Goal: Task Accomplishment & Management: Manage account settings

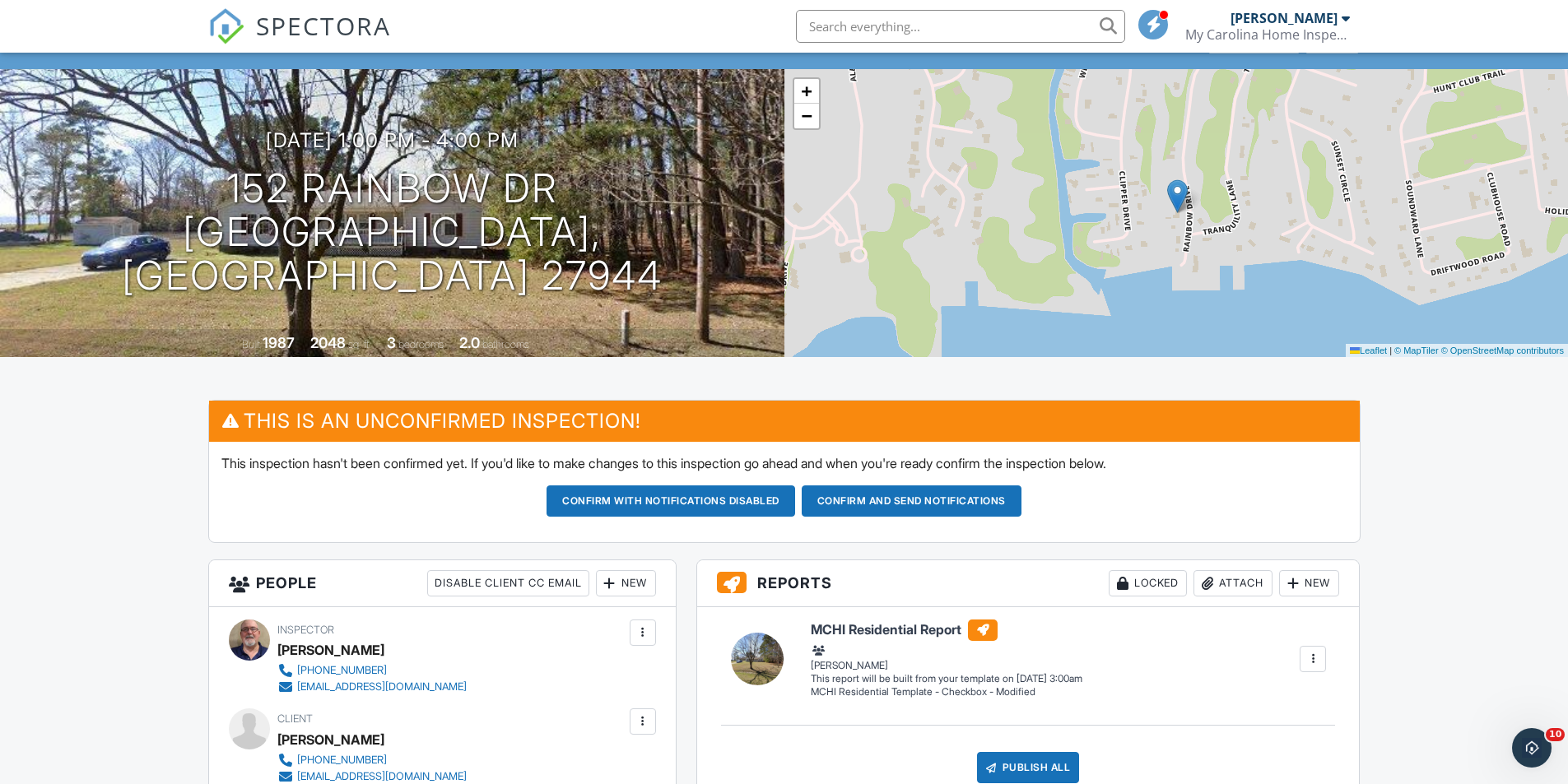
scroll to position [164, 0]
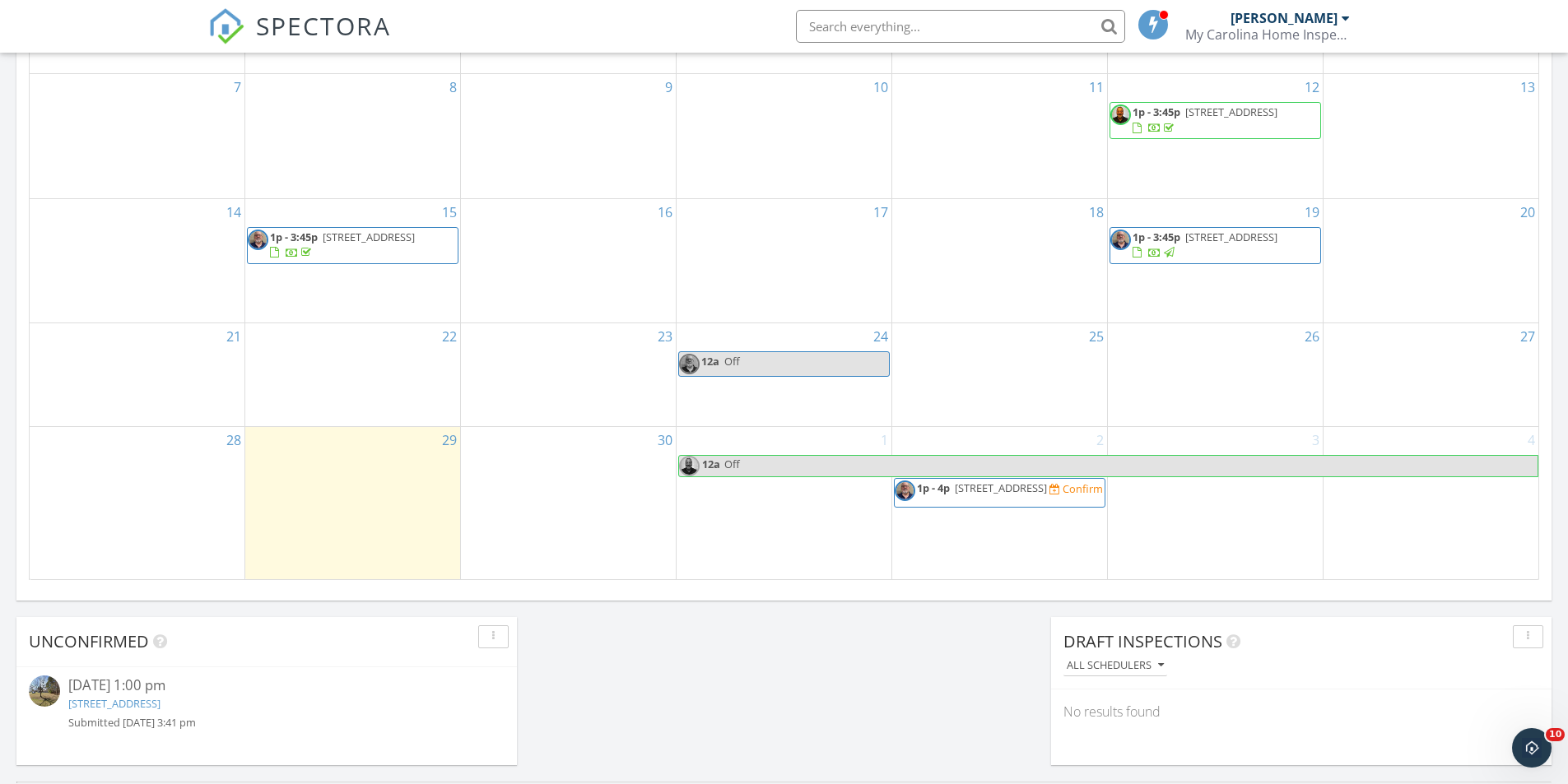
scroll to position [988, 0]
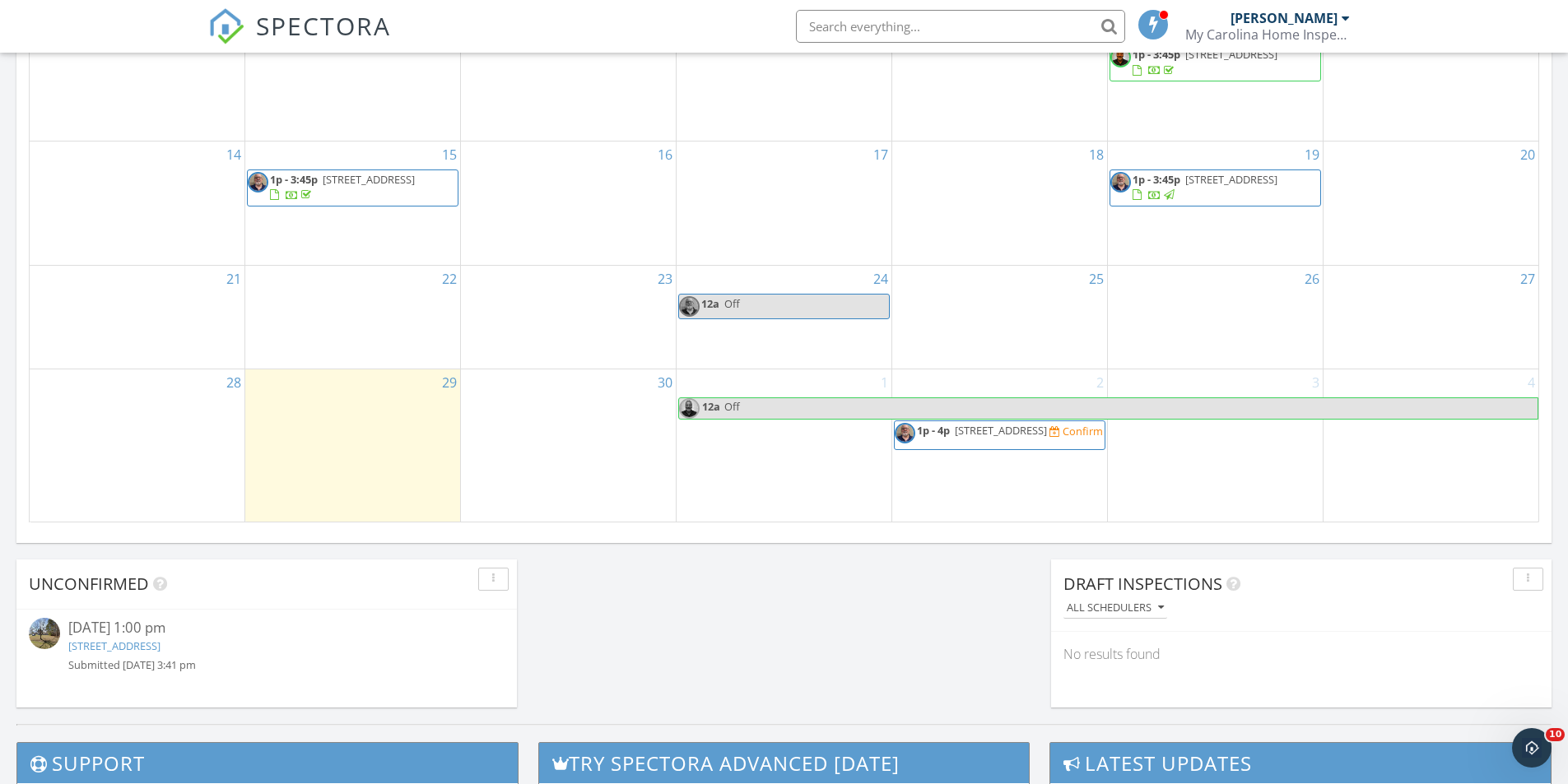
click at [1023, 423] on span "152 Rainbow Dr, Hertford 27944" at bounding box center [1001, 429] width 92 height 14
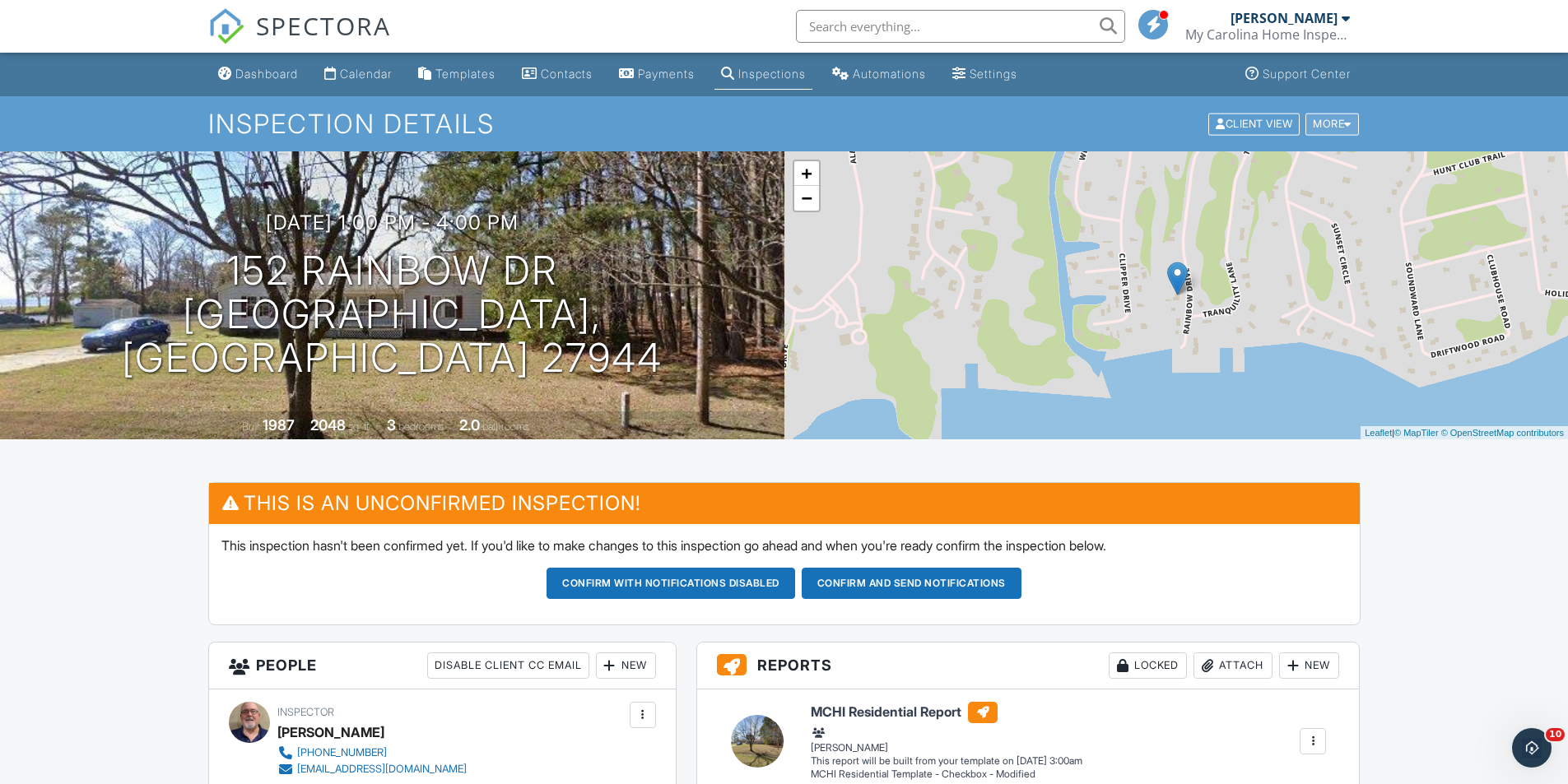
click at [1349, 124] on div at bounding box center [1349, 123] width 8 height 11
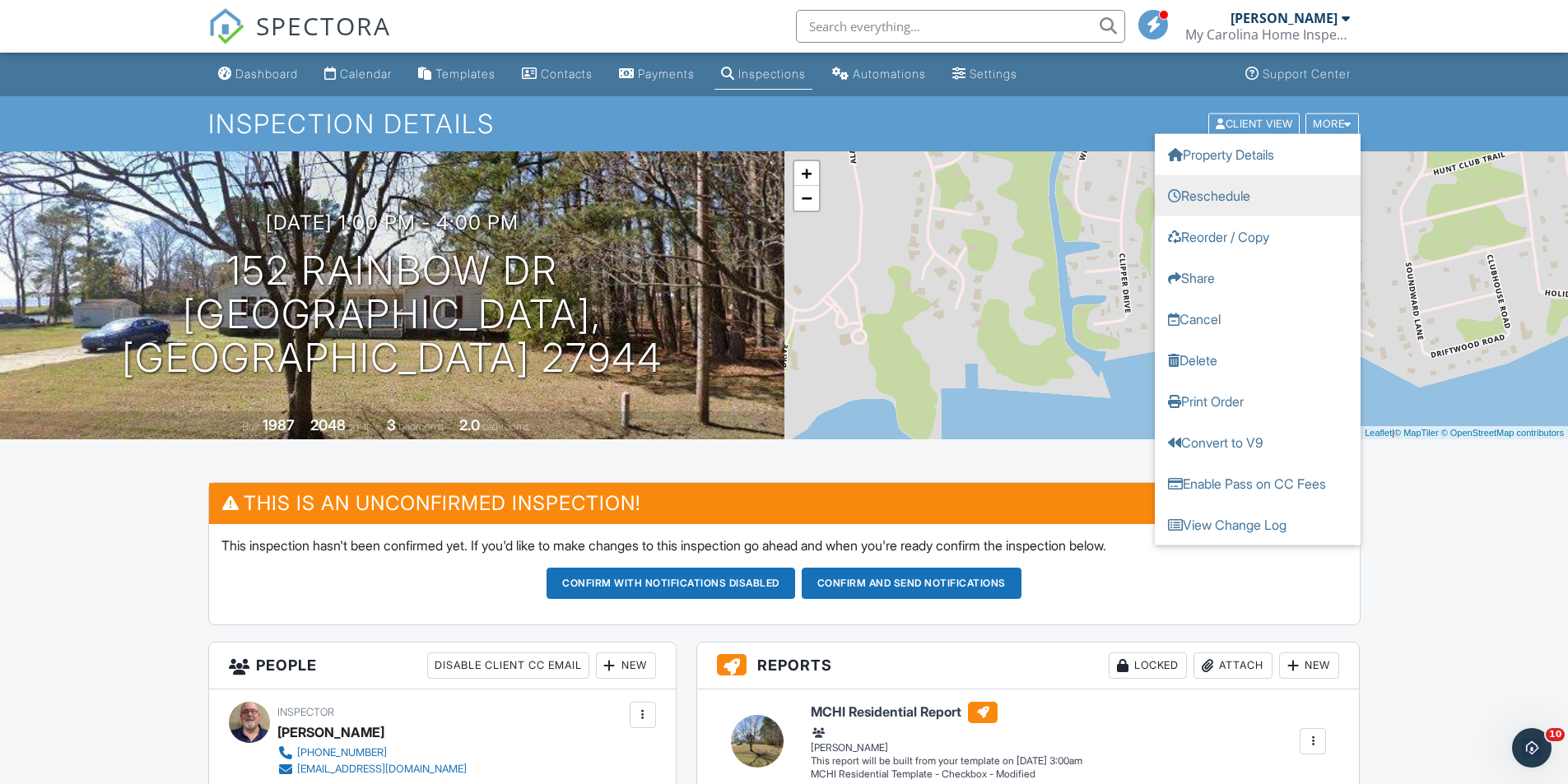
click at [1260, 199] on link "Reschedule" at bounding box center [1258, 195] width 206 height 41
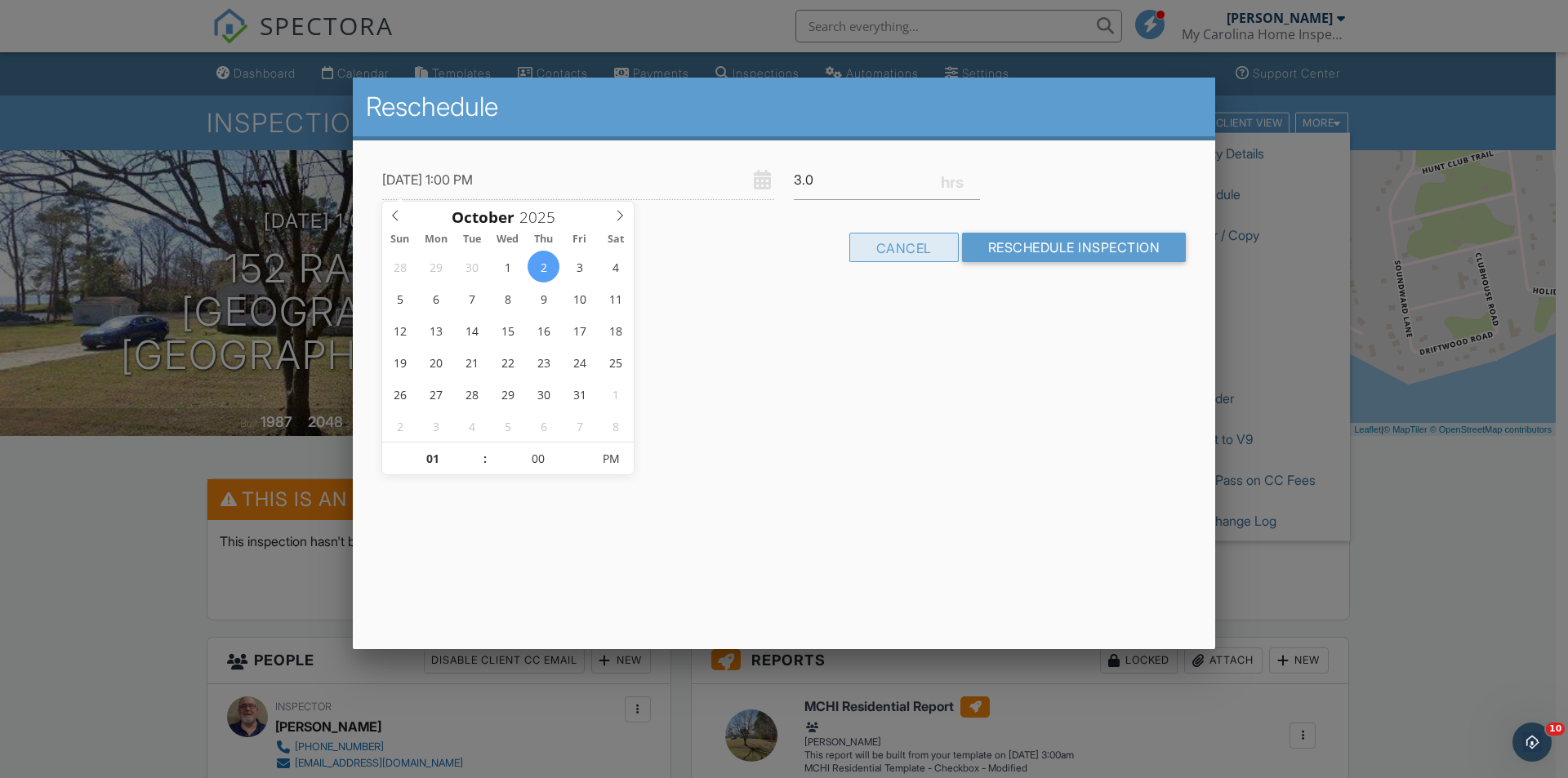
click at [865, 254] on div "Cancel" at bounding box center [904, 247] width 110 height 30
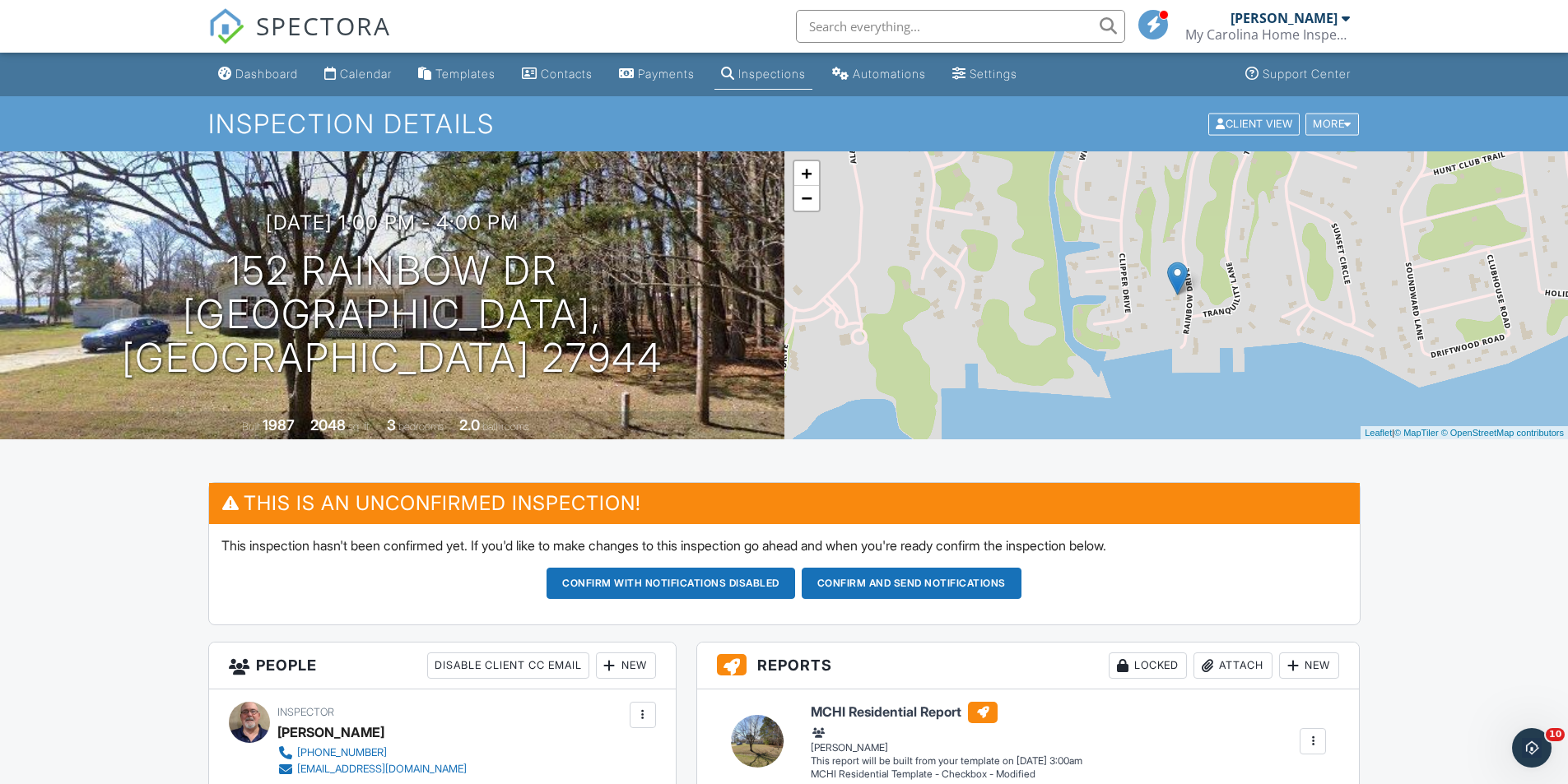
click at [1349, 124] on div at bounding box center [1349, 123] width 8 height 11
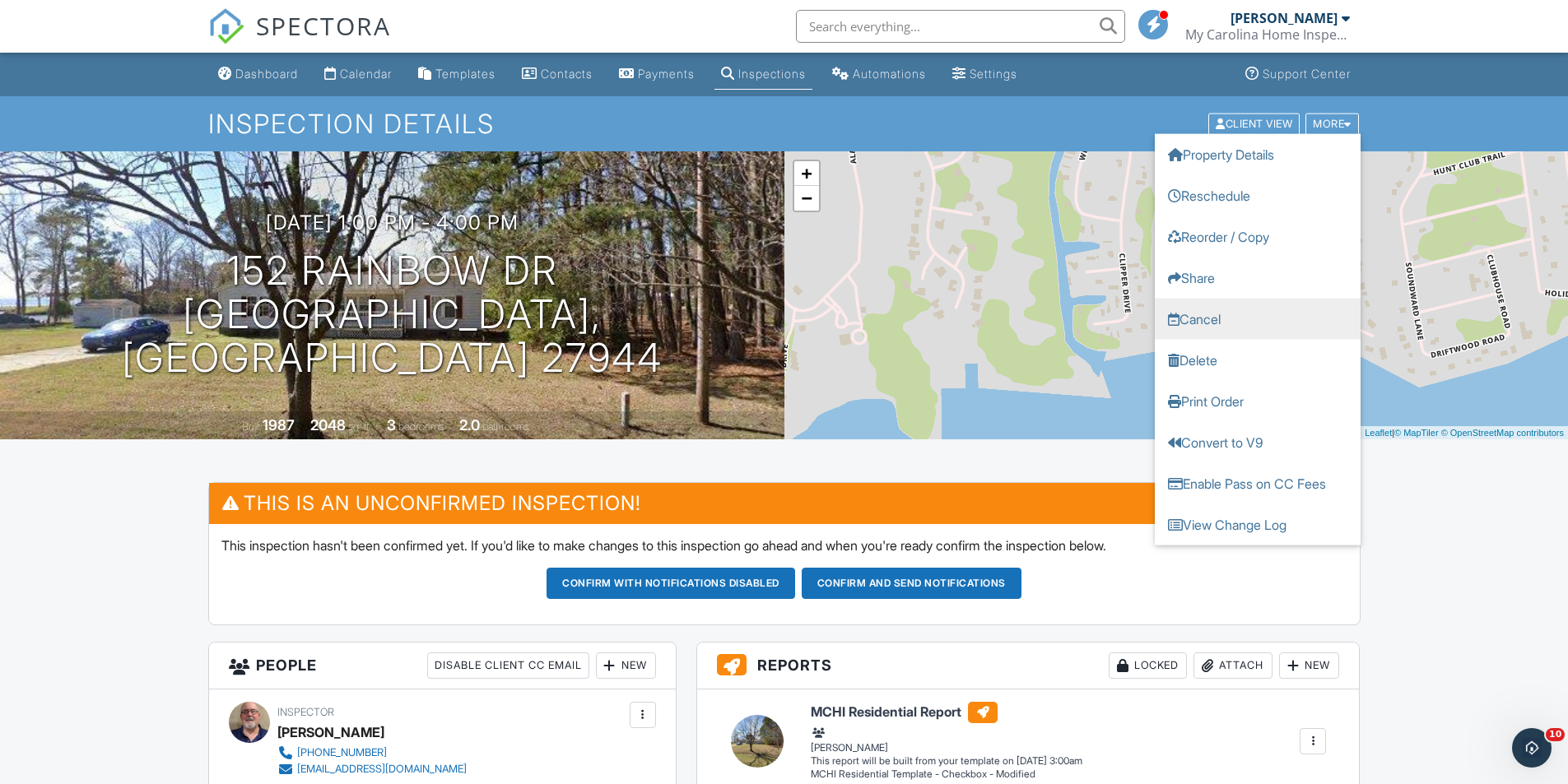
click at [1205, 322] on link "Cancel" at bounding box center [1258, 318] width 206 height 41
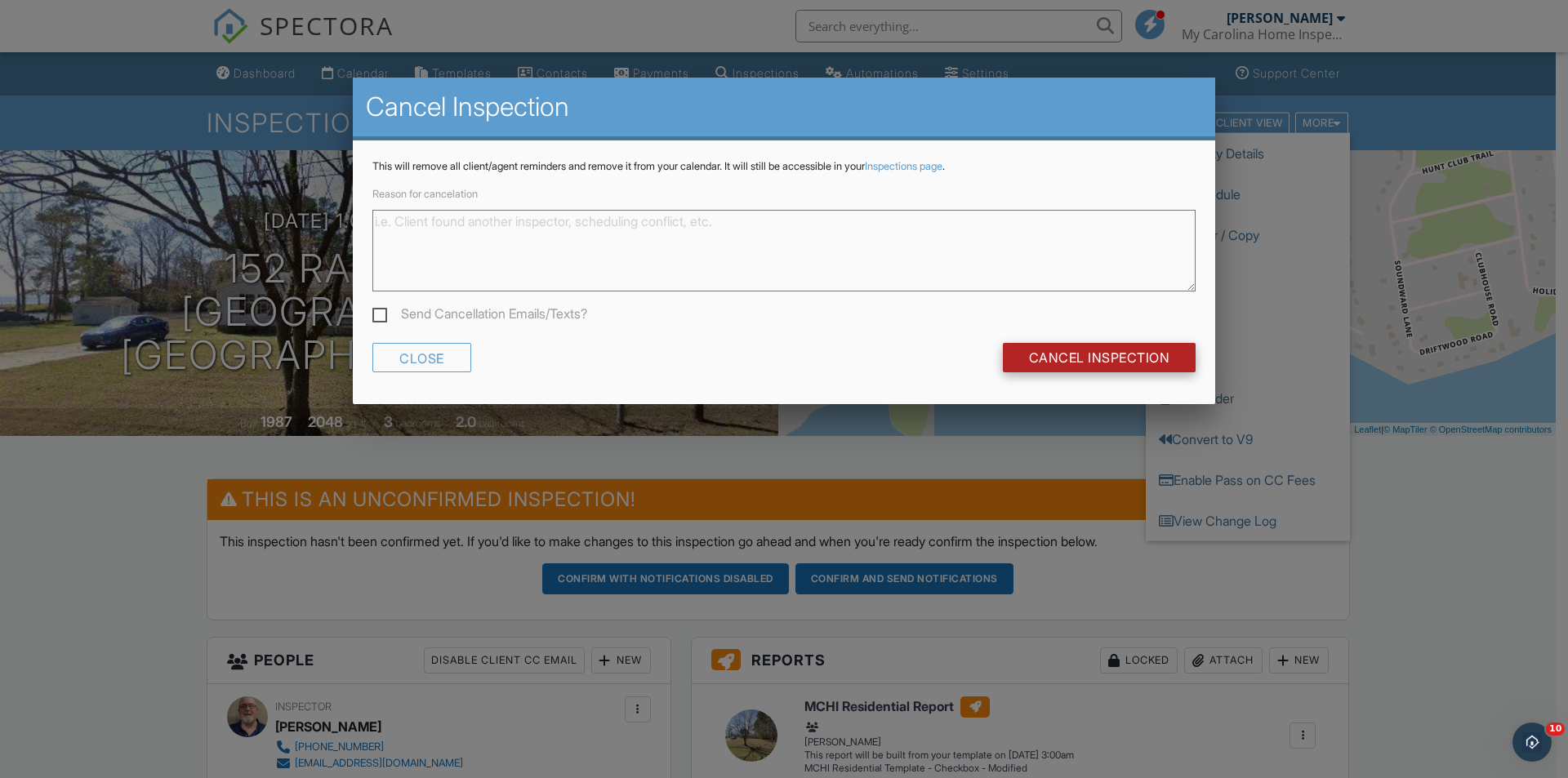
click at [1101, 359] on input "Cancel Inspection" at bounding box center [1100, 358] width 194 height 30
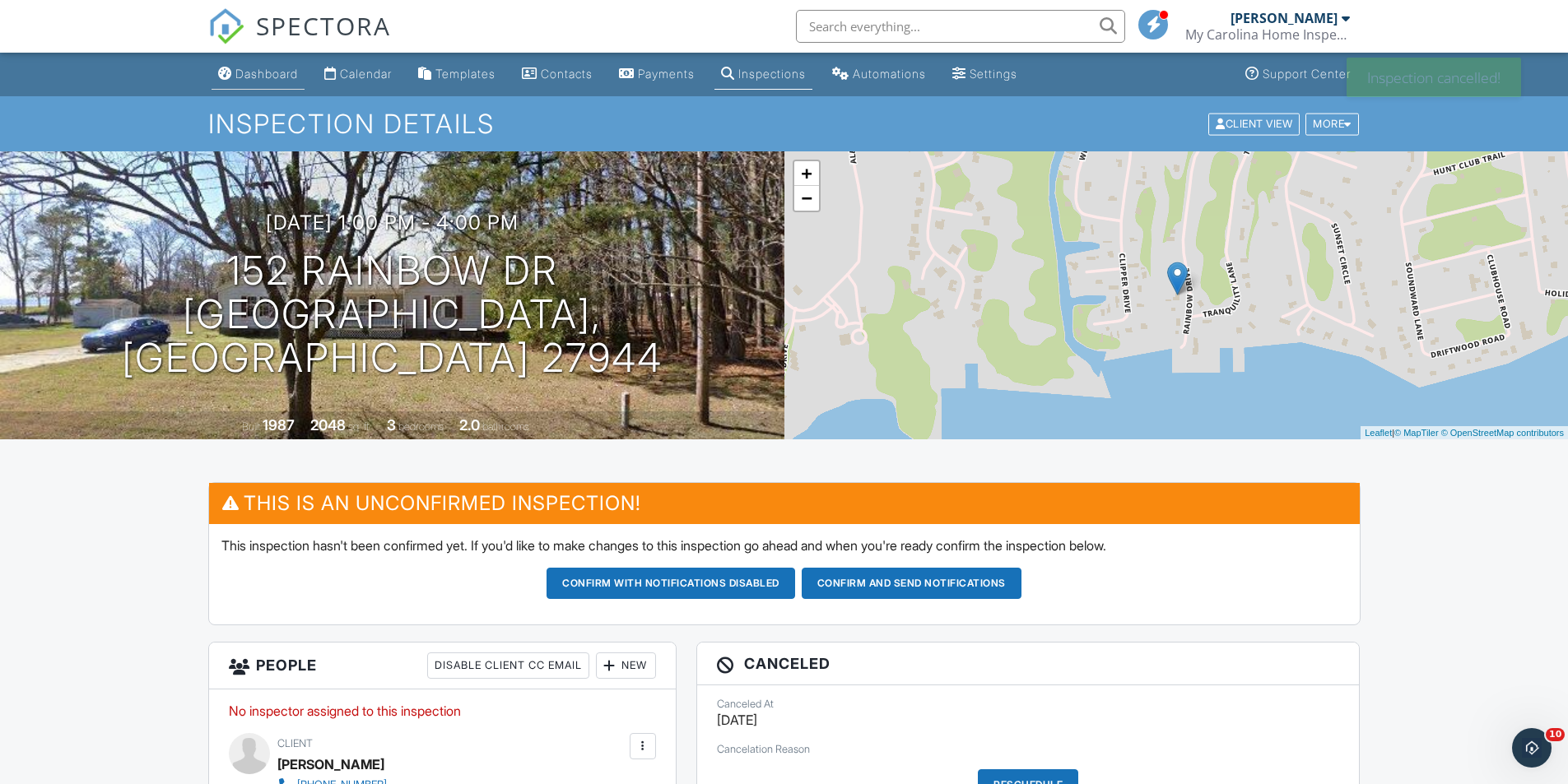
click at [272, 72] on div "Dashboard" at bounding box center [266, 73] width 62 height 14
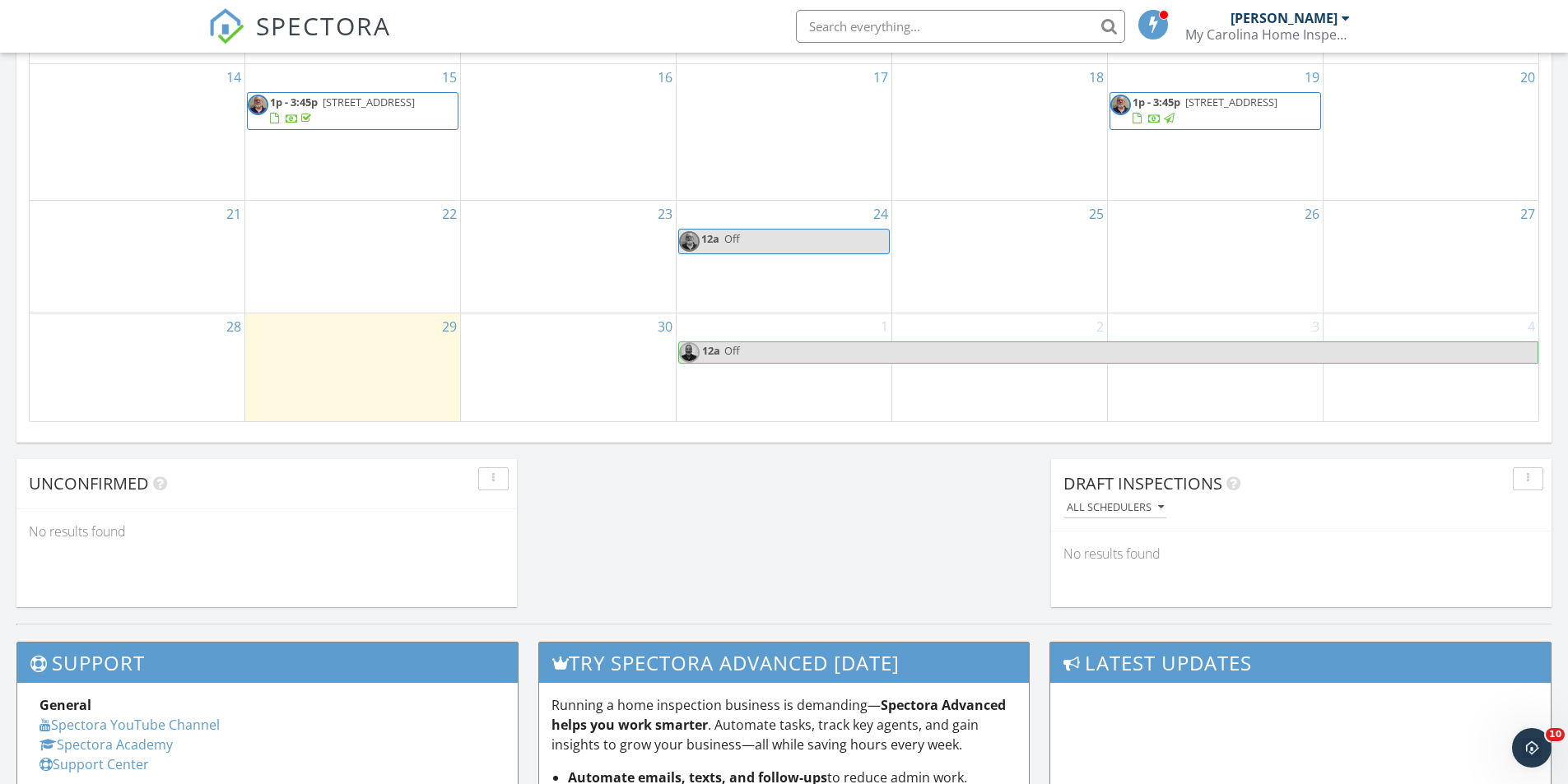
scroll to position [1152, 0]
